Goal: Go to known website: Access a specific website the user already knows

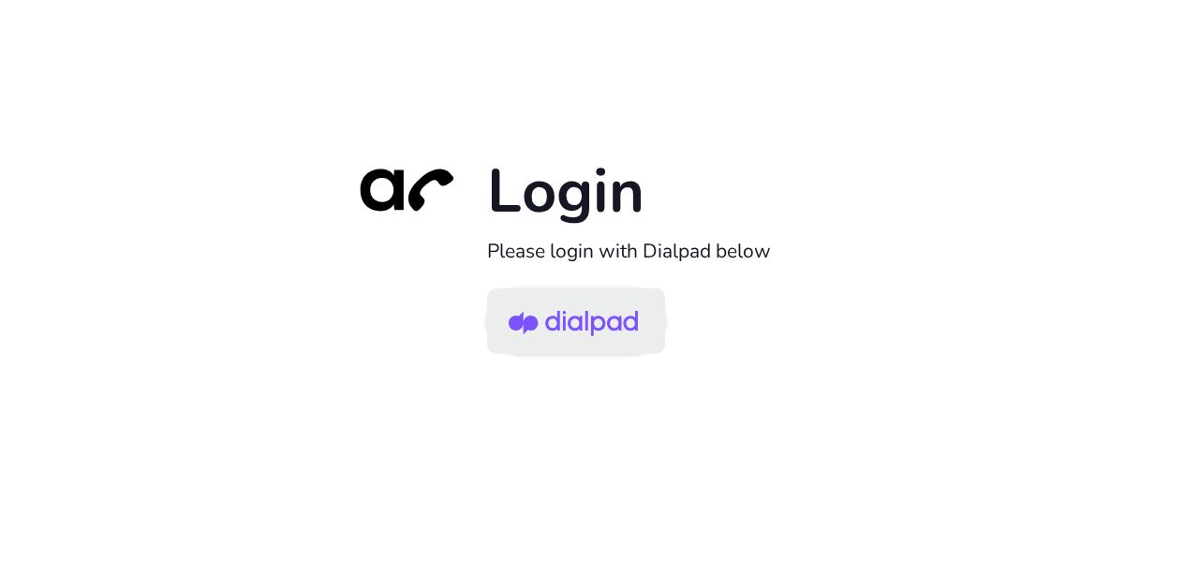
click at [631, 331] on img at bounding box center [573, 322] width 129 height 61
click at [594, 311] on img at bounding box center [573, 322] width 129 height 61
click at [609, 337] on img at bounding box center [573, 322] width 129 height 61
